Goal: Task Accomplishment & Management: Complete application form

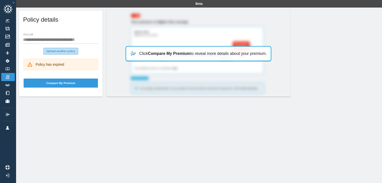
click at [58, 51] on button "Upload another policy" at bounding box center [60, 51] width 35 height 7
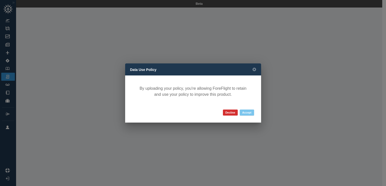
click at [247, 113] on button "Accept" at bounding box center [246, 113] width 14 height 6
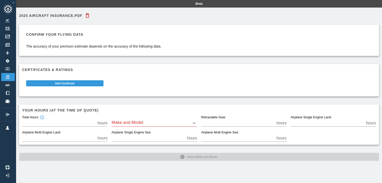
click at [195, 123] on body "Beta 2025 Aircraft Insurance.pdf Confirm your flying data The accuracy of your …" at bounding box center [191, 91] width 382 height 183
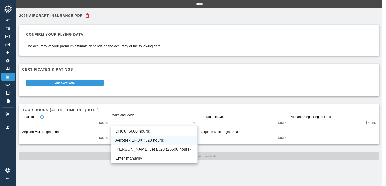
click at [137, 141] on li "Aerotrek EFOX (328 hours)" at bounding box center [154, 140] width 86 height 9
type input "****"
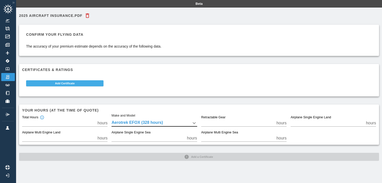
click at [57, 84] on button "Add Certificate" at bounding box center [64, 83] width 77 height 6
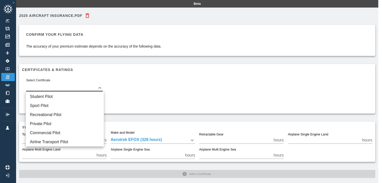
click at [99, 86] on body "Beta 2025 Aircraft Insurance.pdf Confirm your flying data The accuracy of your …" at bounding box center [191, 91] width 382 height 183
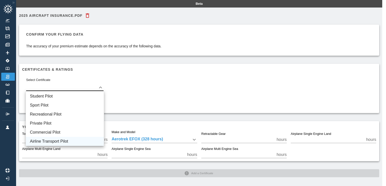
click at [42, 141] on li "Airline Transport Pilot" at bounding box center [65, 141] width 78 height 9
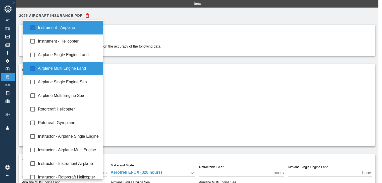
click at [100, 102] on body "**********" at bounding box center [191, 91] width 382 height 183
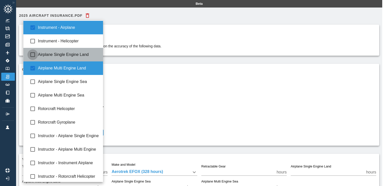
type input "**********"
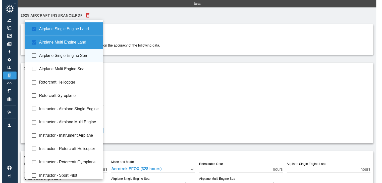
scroll to position [28, 0]
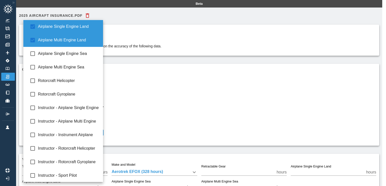
click at [153, 92] on div at bounding box center [193, 93] width 386 height 186
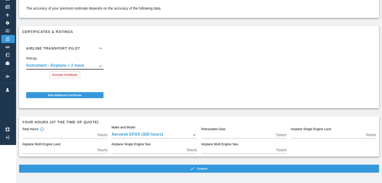
scroll to position [38, 0]
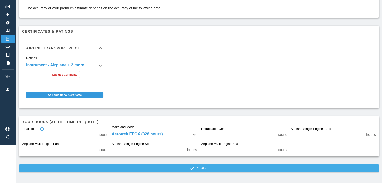
click at [203, 168] on button "Confirm" at bounding box center [199, 168] width 360 height 8
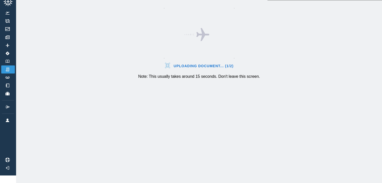
scroll to position [11, 0]
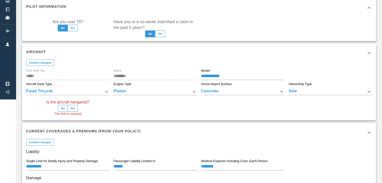
scroll to position [88, 0]
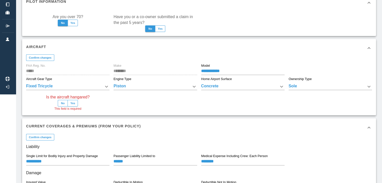
click at [75, 102] on button "Yes" at bounding box center [73, 103] width 10 height 7
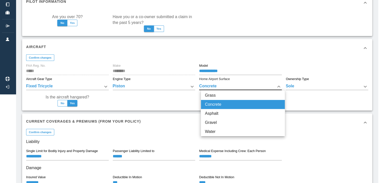
click at [283, 86] on body "**********" at bounding box center [191, 3] width 382 height 183
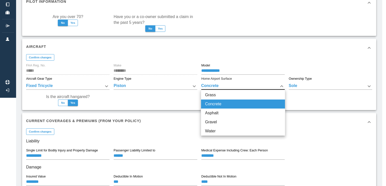
click at [281, 87] on div at bounding box center [193, 93] width 386 height 186
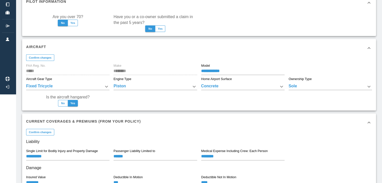
click at [321, 54] on div "Aircraft" at bounding box center [199, 48] width 354 height 18
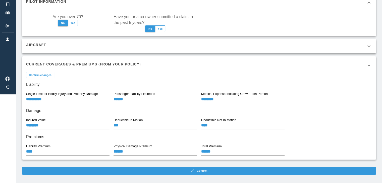
click at [372, 45] on icon at bounding box center [369, 46] width 6 height 6
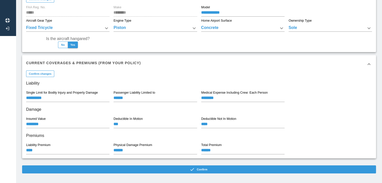
scroll to position [151, 0]
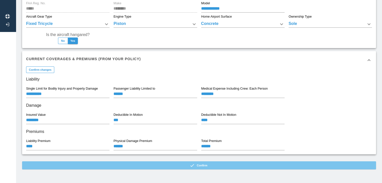
click at [204, 165] on button "Confirm" at bounding box center [199, 165] width 354 height 8
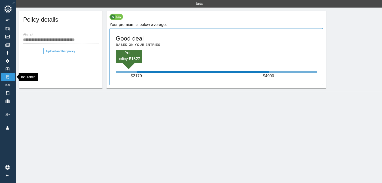
click at [9, 76] on img at bounding box center [8, 77] width 6 height 5
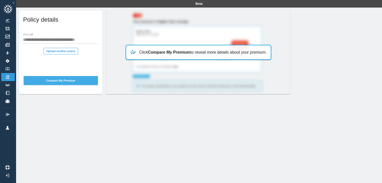
click at [59, 80] on button "Compare My Premium" at bounding box center [61, 80] width 74 height 9
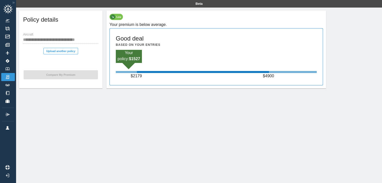
click at [350, 85] on div "**********" at bounding box center [199, 50] width 360 height 78
click at [9, 86] on link "Track Logs" at bounding box center [8, 85] width 14 height 8
